Goal: Navigation & Orientation: Find specific page/section

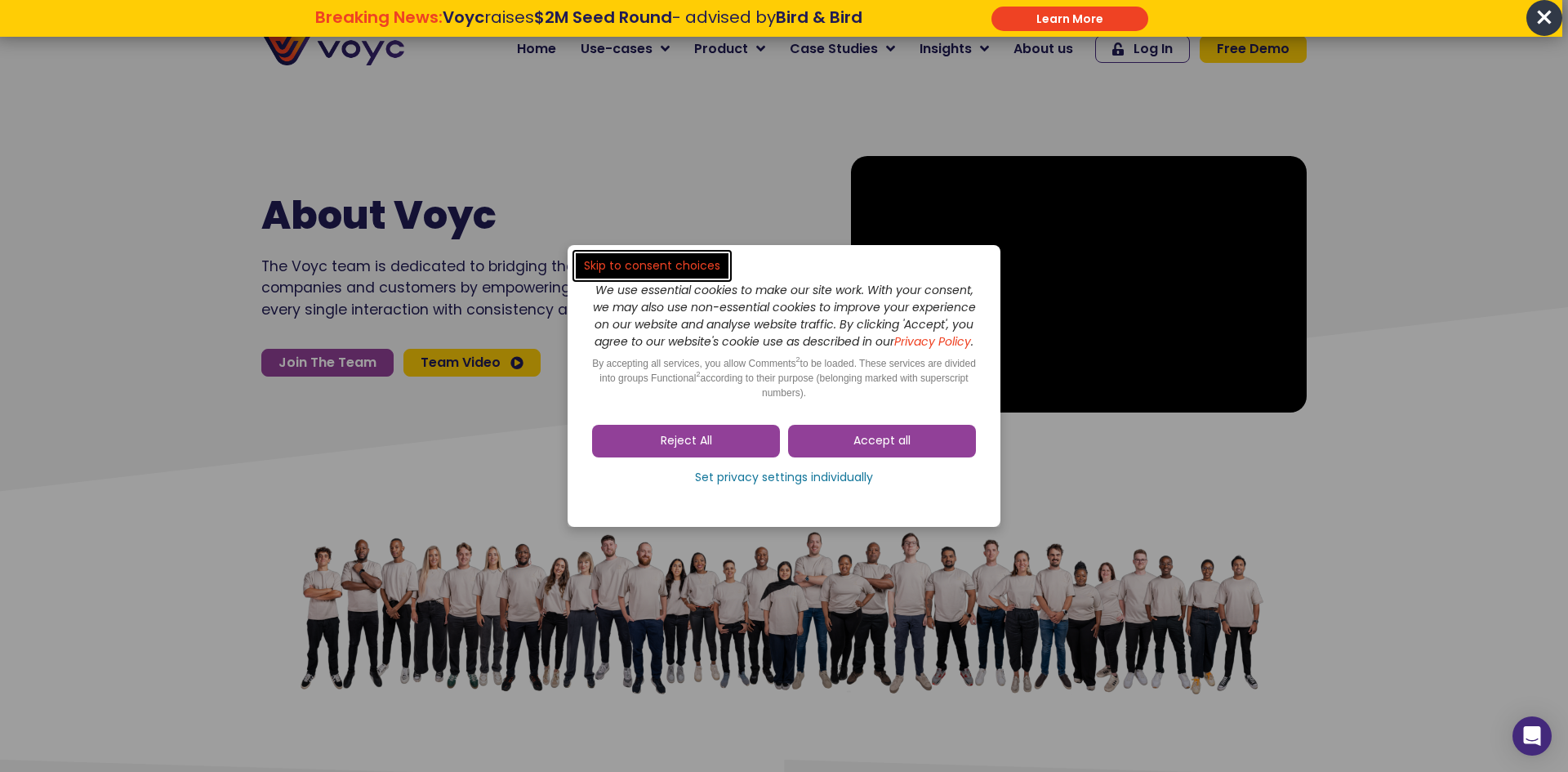
click at [896, 427] on div "Accept all Reject All Set privacy settings individually" at bounding box center [783, 459] width 384 height 85
click at [906, 432] on div "Accept all Reject All Set privacy settings individually" at bounding box center [783, 459] width 384 height 85
click at [882, 443] on span "Accept all" at bounding box center [882, 440] width 57 height 16
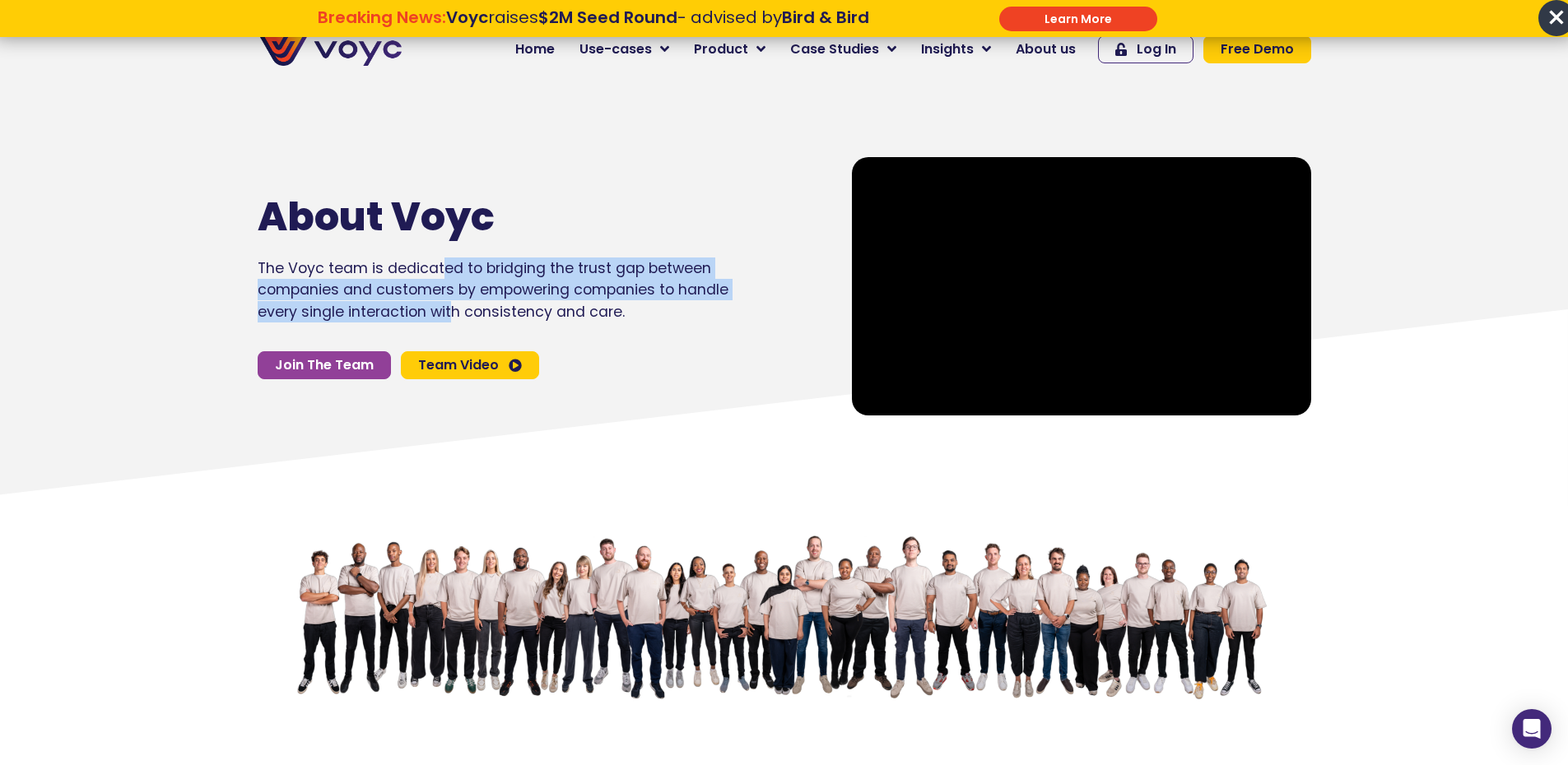
drag, startPoint x: 455, startPoint y: 287, endPoint x: 507, endPoint y: 326, distance: 65.0
click at [507, 326] on div "The Voyc team is dedicated to bridging the trust gap between companies and cust…" at bounding box center [493, 296] width 471 height 77
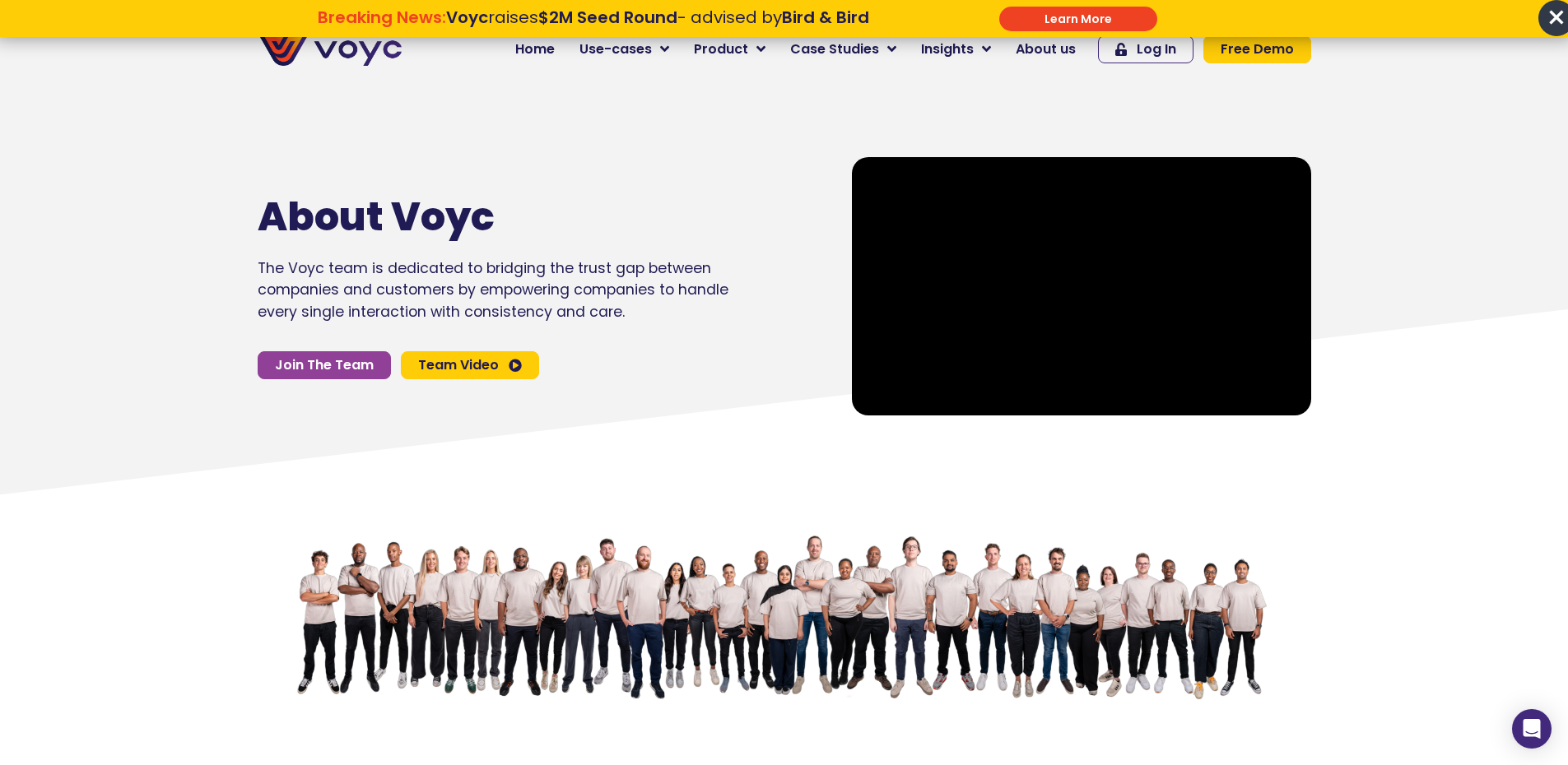
click at [516, 326] on div "The Voyc team is dedicated to bridging the trust gap between companies and cust…" at bounding box center [493, 296] width 471 height 77
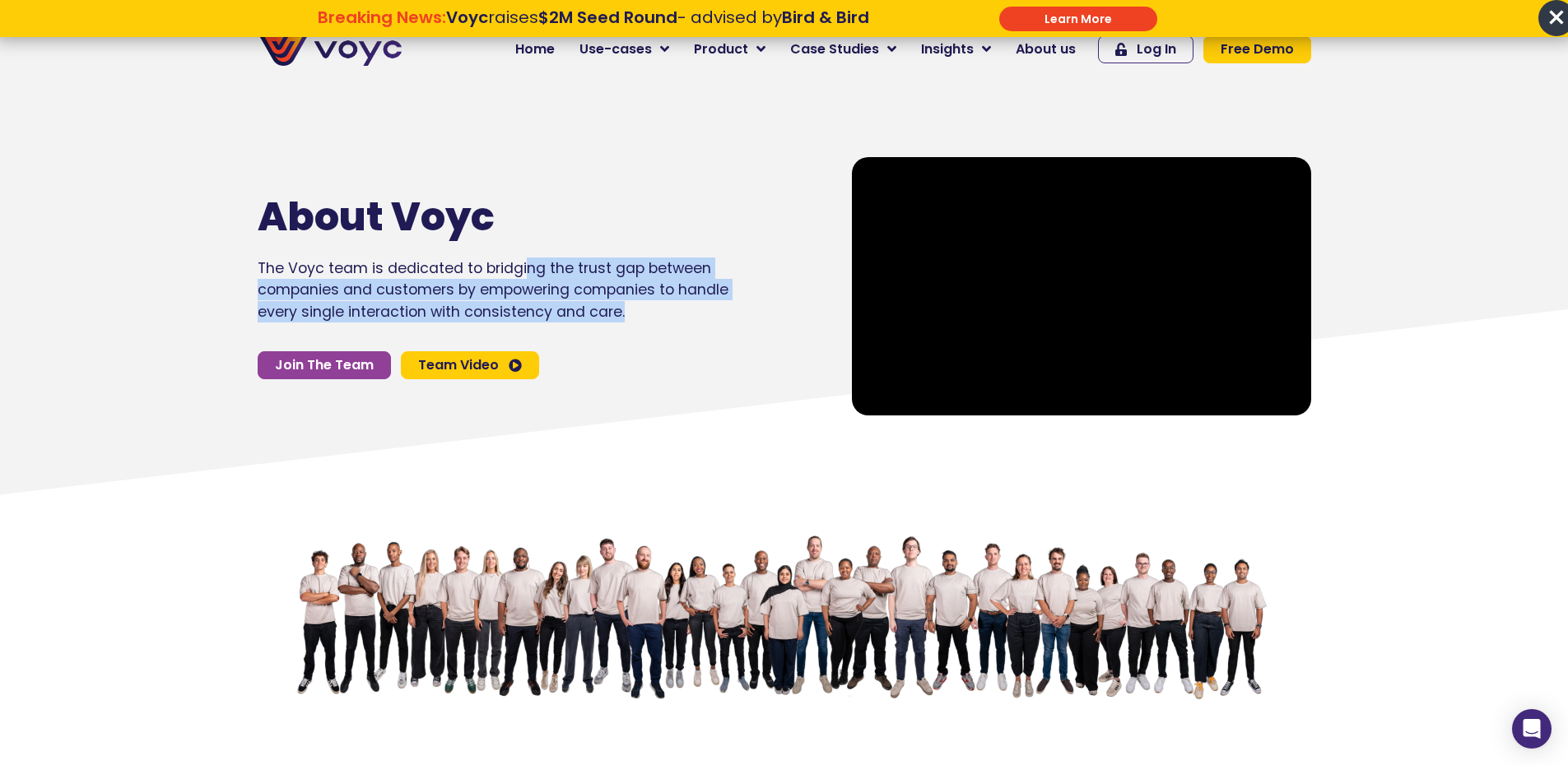
drag, startPoint x: 524, startPoint y: 275, endPoint x: 758, endPoint y: 335, distance: 241.6
click at [758, 335] on div "About Voyc The Voyc team is dedicated to bridging the trust gap between compani…" at bounding box center [538, 287] width 578 height 275
click at [762, 335] on div "About Voyc The Voyc team is dedicated to bridging the trust gap between compani…" at bounding box center [538, 287] width 578 height 275
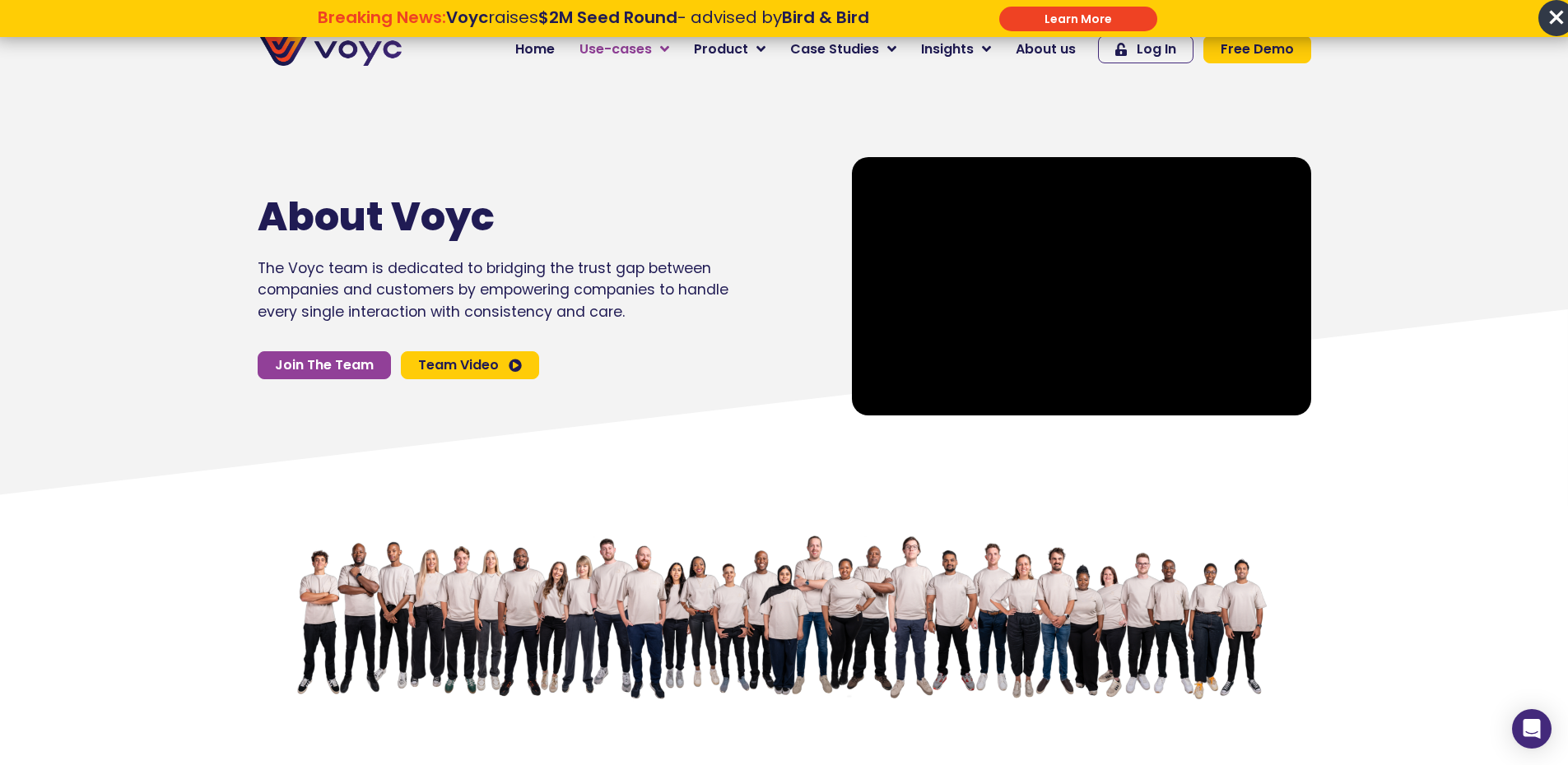
click at [610, 52] on span "Use-cases" at bounding box center [615, 49] width 73 height 20
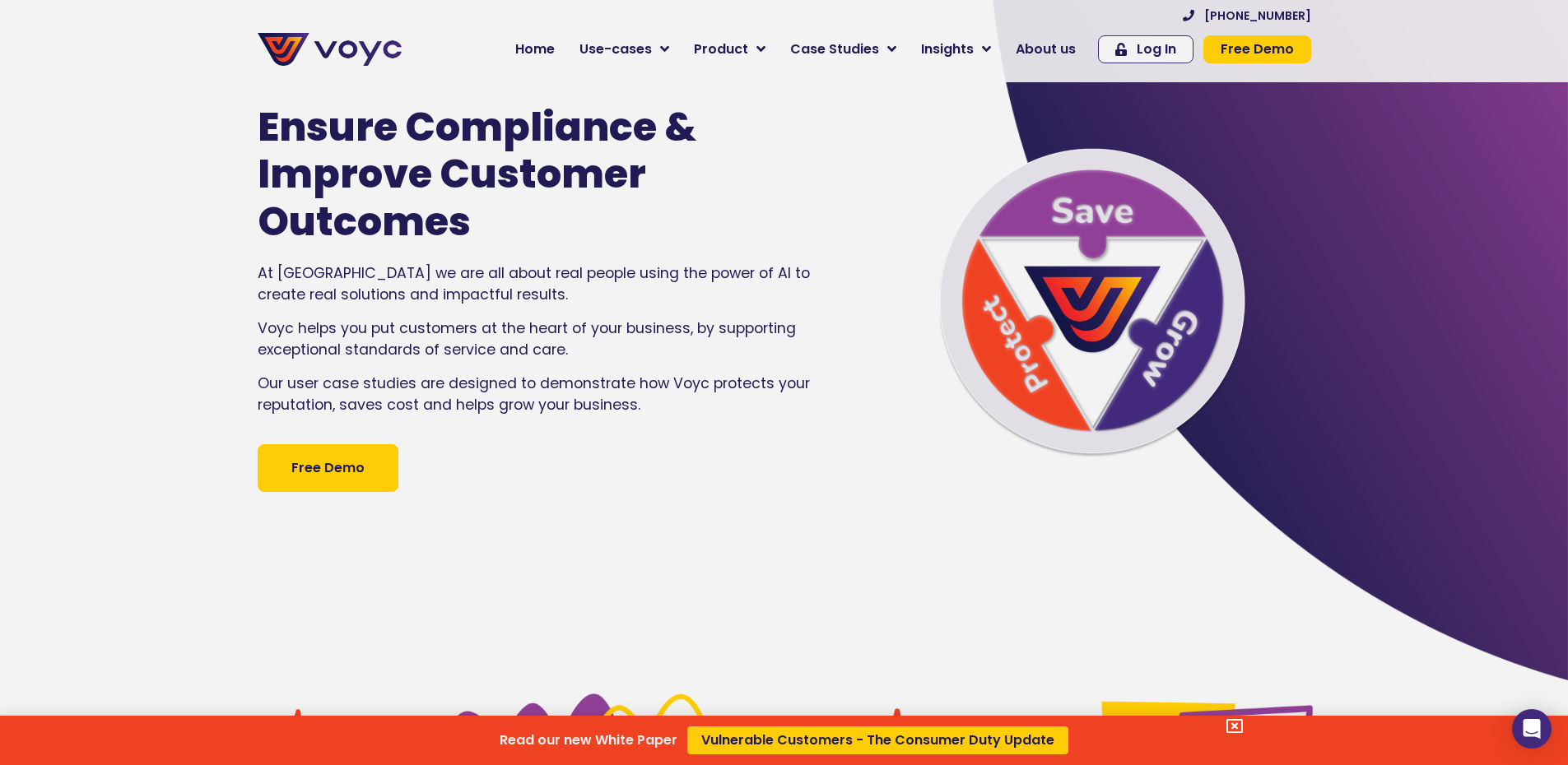
scroll to position [82, 0]
